Goal: Navigation & Orientation: Find specific page/section

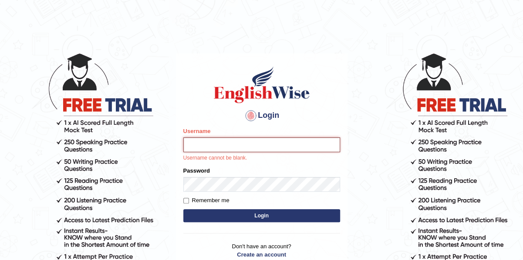
type input "samjoon"
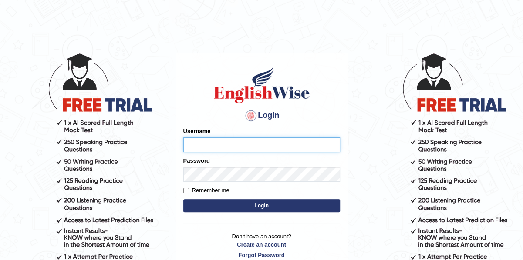
click at [221, 146] on input "Username" at bounding box center [261, 145] width 157 height 15
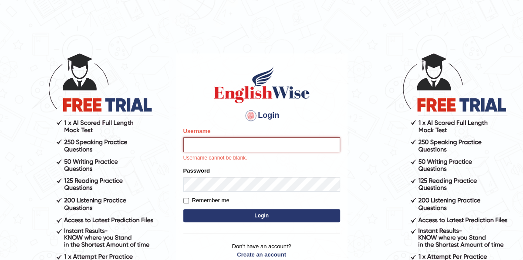
type input "samjoon"
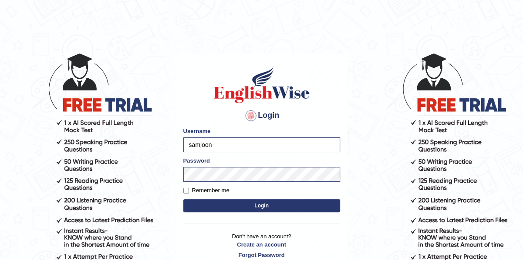
click at [235, 207] on button "Login" at bounding box center [261, 205] width 157 height 13
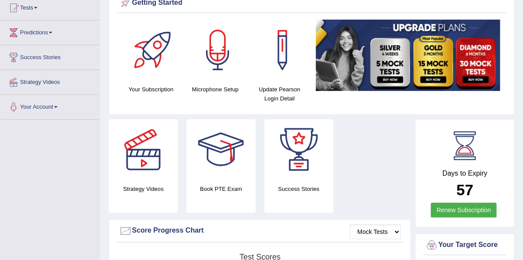
click at [237, 203] on div "Book PTE Exam" at bounding box center [220, 166] width 69 height 94
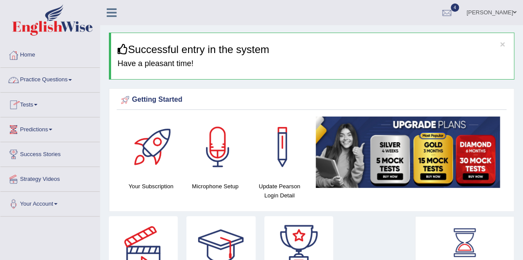
click at [70, 83] on link "Practice Questions" at bounding box center [49, 79] width 99 height 22
